Goal: Navigation & Orientation: Understand site structure

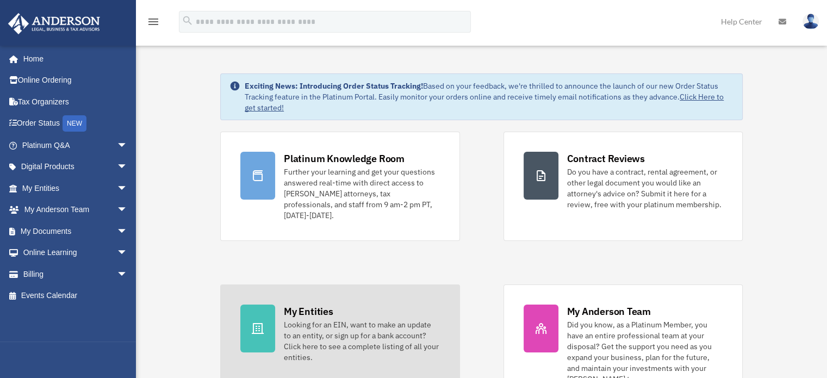
click at [357, 319] on div "Looking for an EIN, want to make an update to an entity, or sign up for a bank …" at bounding box center [362, 341] width 156 height 44
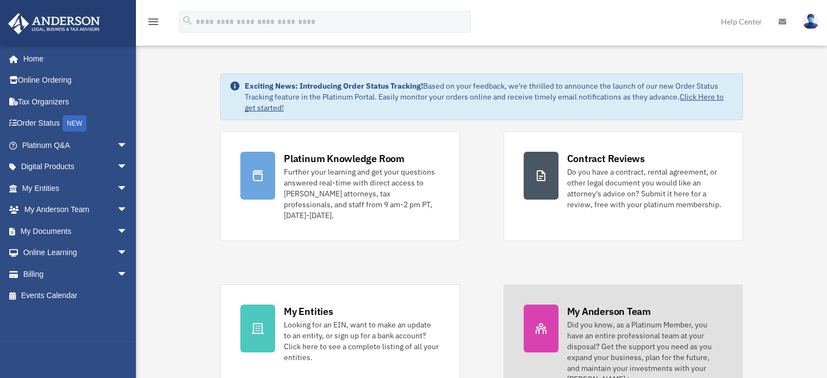
click at [603, 319] on div "Did you know, as a Platinum Member, you have an entire professional team at you…" at bounding box center [645, 351] width 156 height 65
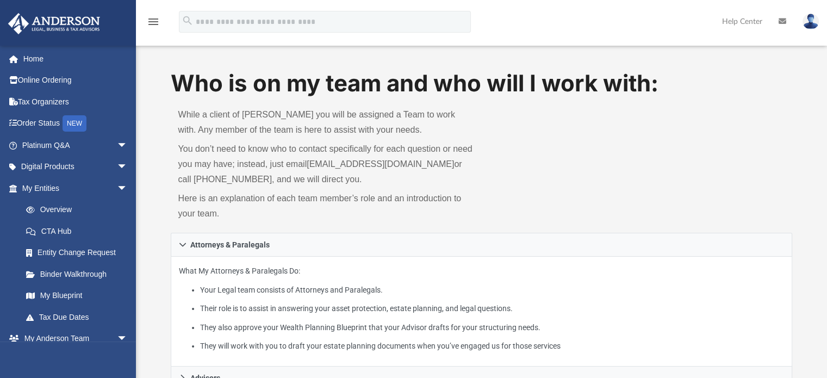
click at [603, 319] on ul "Your Legal team consists of Attorneys and Paralegals. Their role is to assist i…" at bounding box center [482, 318] width 606 height 70
click at [63, 208] on link "Overview" at bounding box center [79, 210] width 129 height 22
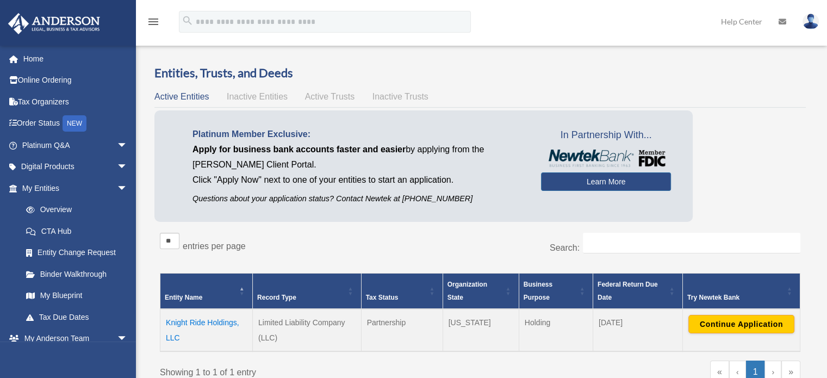
click at [63, 208] on link "Overview" at bounding box center [74, 210] width 118 height 22
